Goal: Submit feedback/report problem: Submit feedback/report problem

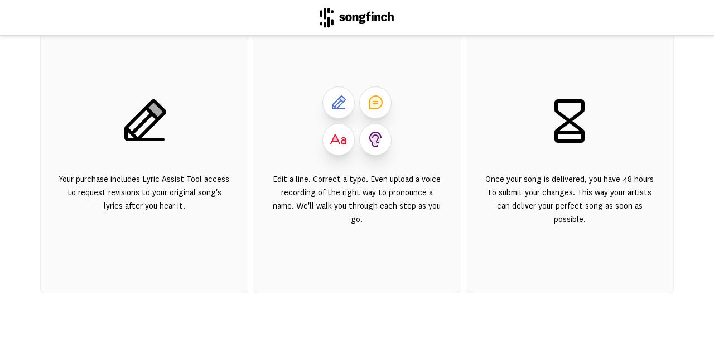
scroll to position [201, 0]
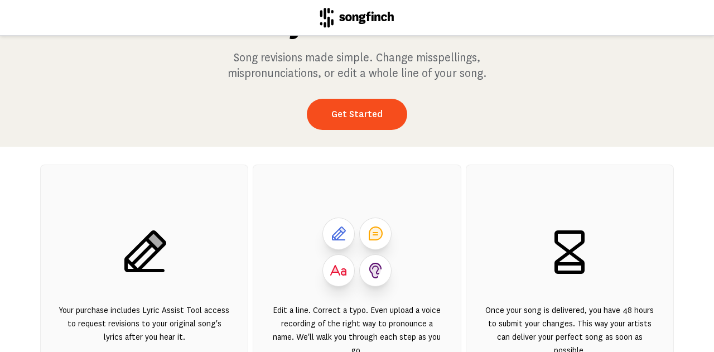
scroll to position [106, 0]
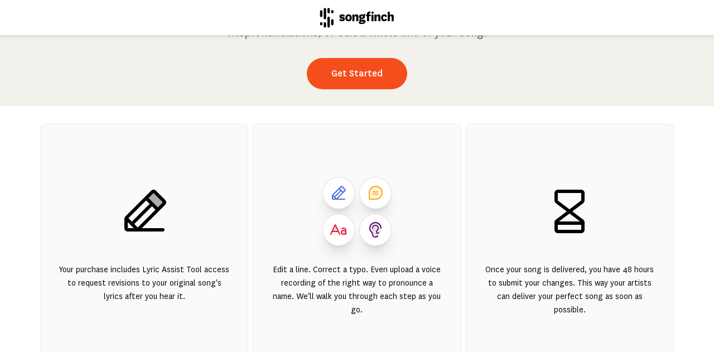
click at [371, 237] on icon at bounding box center [375, 230] width 12 height 16
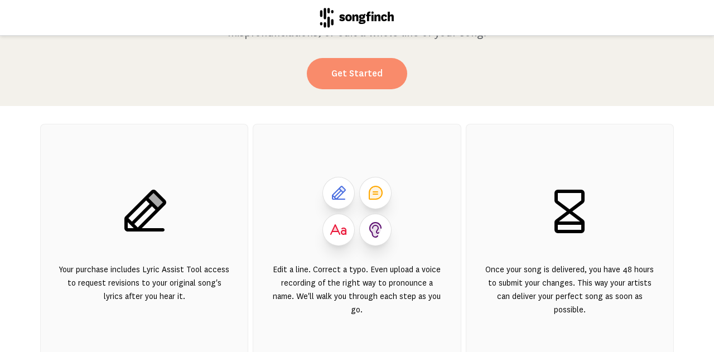
click at [357, 75] on link "Get Started" at bounding box center [357, 73] width 100 height 31
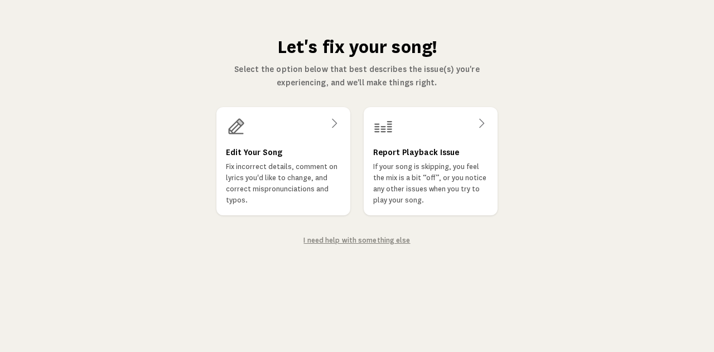
click at [477, 124] on icon at bounding box center [481, 123] width 13 height 13
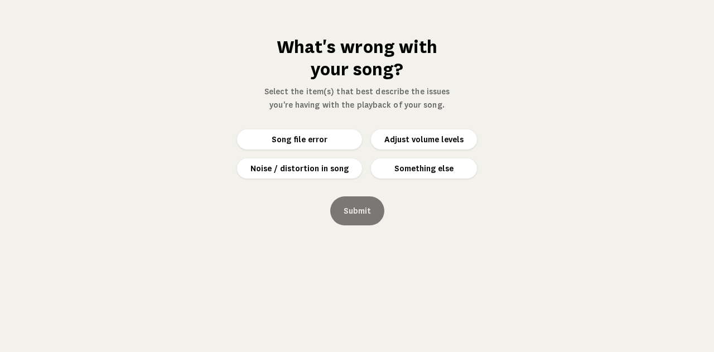
click at [411, 169] on button "Something else" at bounding box center [424, 169] width 106 height 20
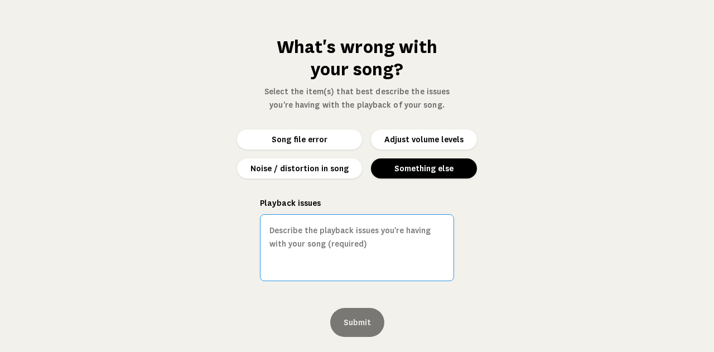
click at [290, 232] on textarea "Playback issues" at bounding box center [357, 247] width 194 height 67
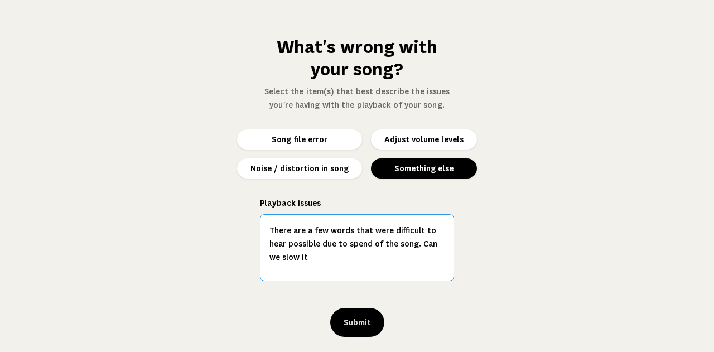
click at [345, 244] on textarea "There are a few words that were difficult to hear possible due to spend of the …" at bounding box center [357, 247] width 194 height 67
click at [364, 260] on textarea "There are a few words that were difficult to hear possible due to spen of the s…" at bounding box center [357, 247] width 194 height 67
click at [340, 247] on textarea "There are a few words that were difficult to hear possible due to spen of the s…" at bounding box center [357, 247] width 194 height 67
click at [339, 242] on textarea "There are a few words that were difficult to hear possible due to spe of the so…" at bounding box center [357, 247] width 194 height 67
click at [336, 247] on textarea "There are a few words that were difficult to hear possible due to spe of the so…" at bounding box center [357, 247] width 194 height 67
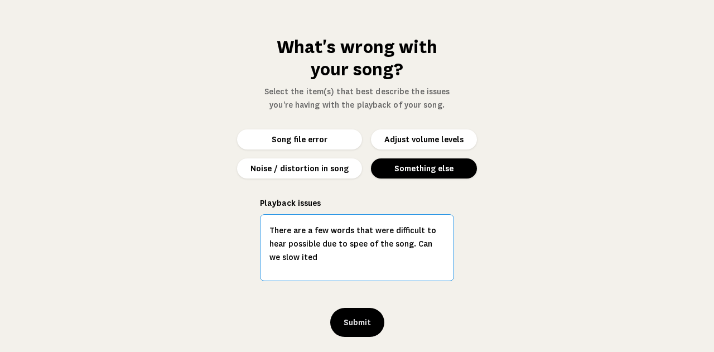
click at [339, 246] on textarea "There are a few words that were difficult to hear possible due to spee of the s…" at bounding box center [357, 247] width 194 height 67
click at [287, 261] on textarea "There are a few words that were difficult to hear possible due to spee of the s…" at bounding box center [357, 247] width 194 height 67
type textarea "There are a few words that were difficult to hear possible due to speed. Can we…"
